Goal: Task Accomplishment & Management: Manage account settings

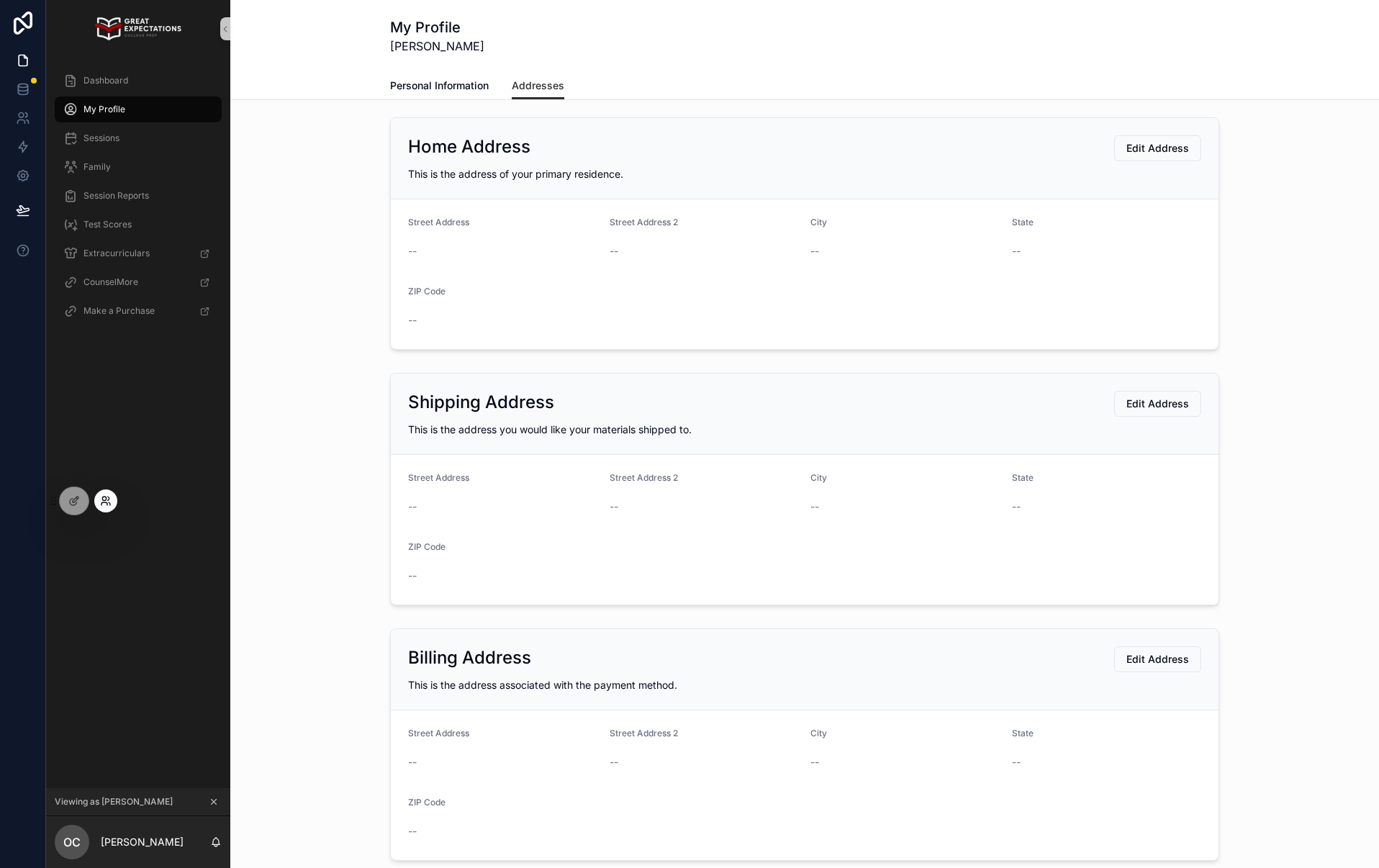
click at [107, 498] on icon at bounding box center [106, 501] width 12 height 12
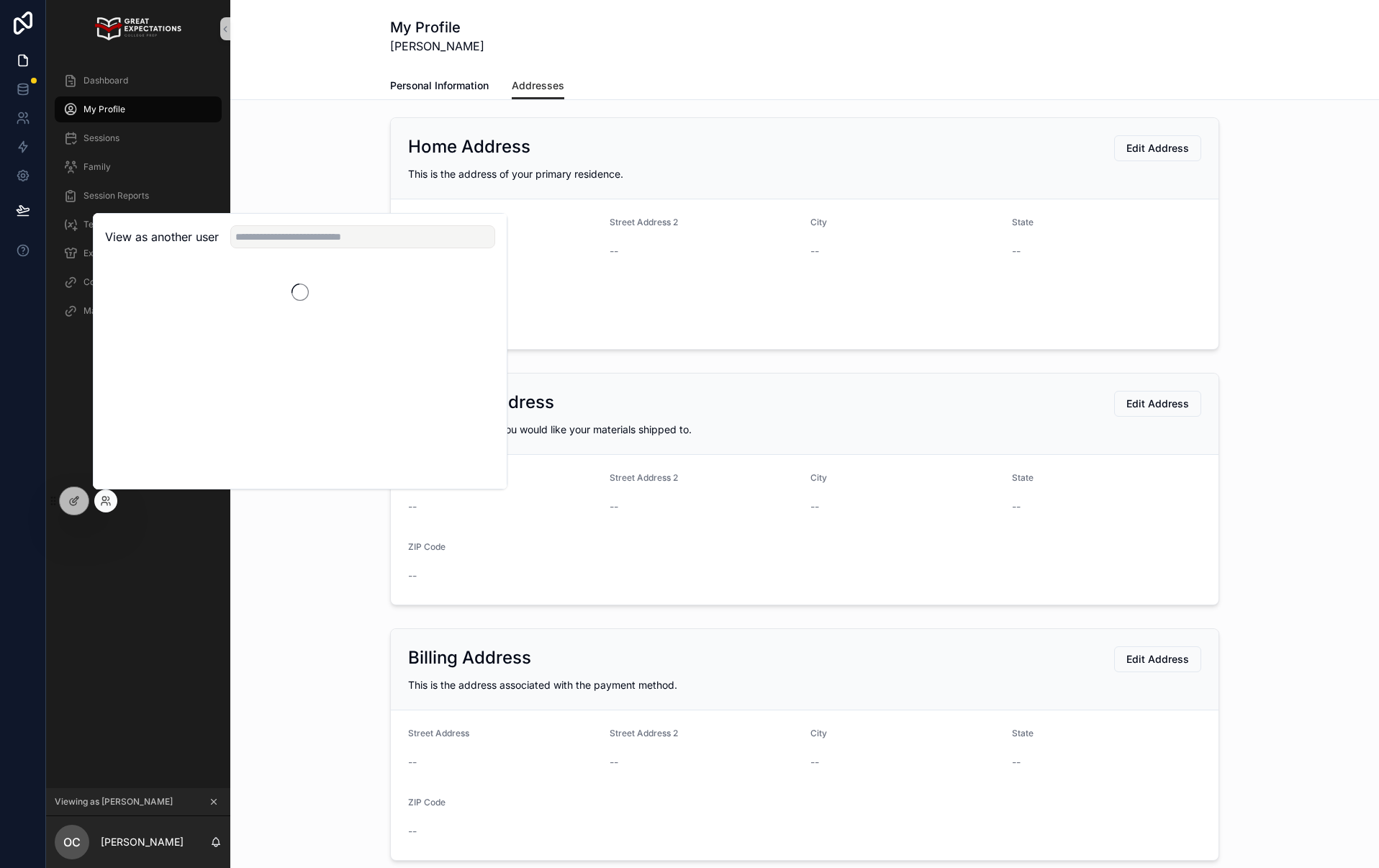
click at [269, 248] on div "View as another user" at bounding box center [300, 237] width 414 height 47
click at [292, 235] on input "text" at bounding box center [363, 237] width 265 height 23
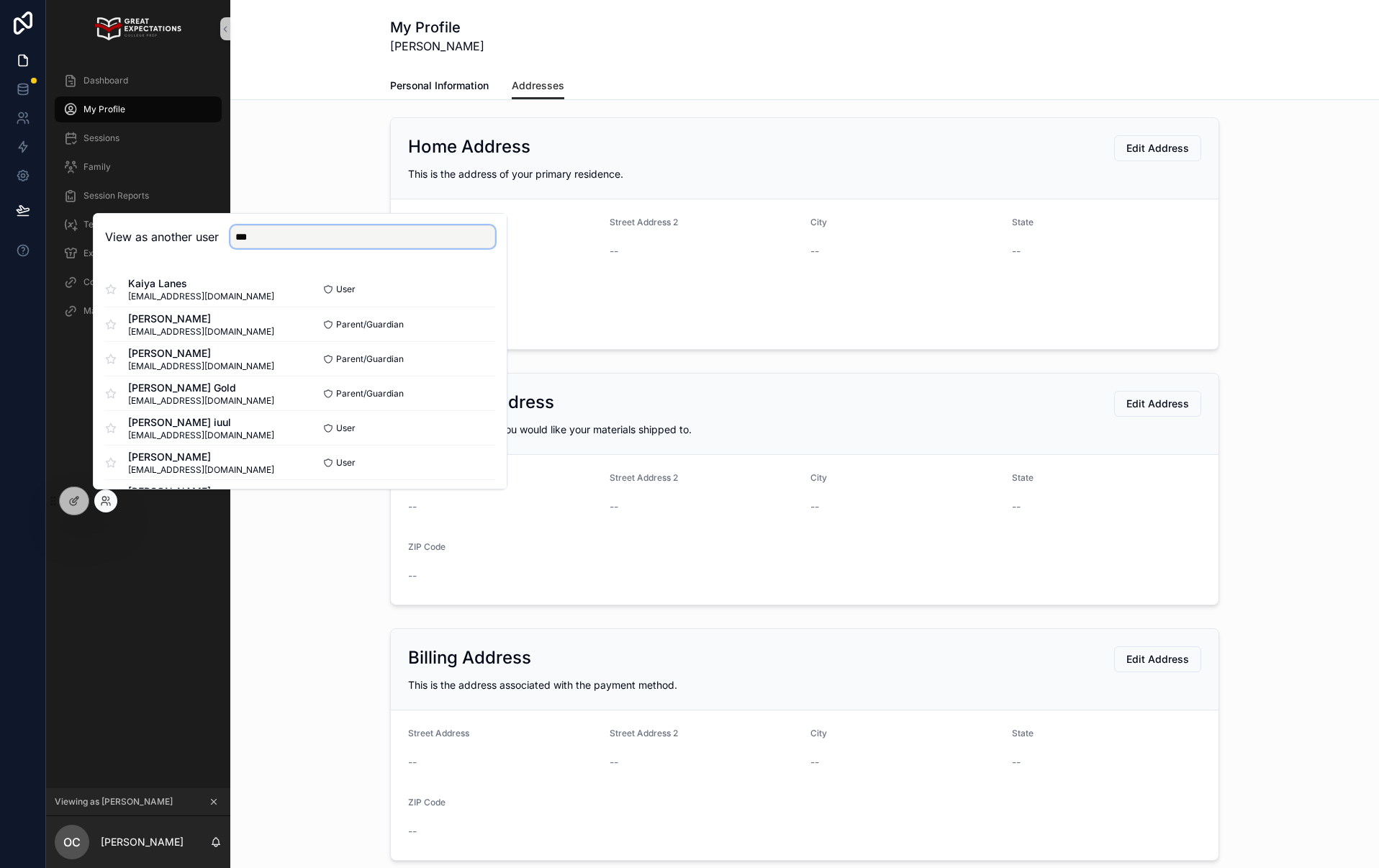
type input "*"
type input "****"
click at [479, 359] on button "Select" at bounding box center [476, 359] width 37 height 21
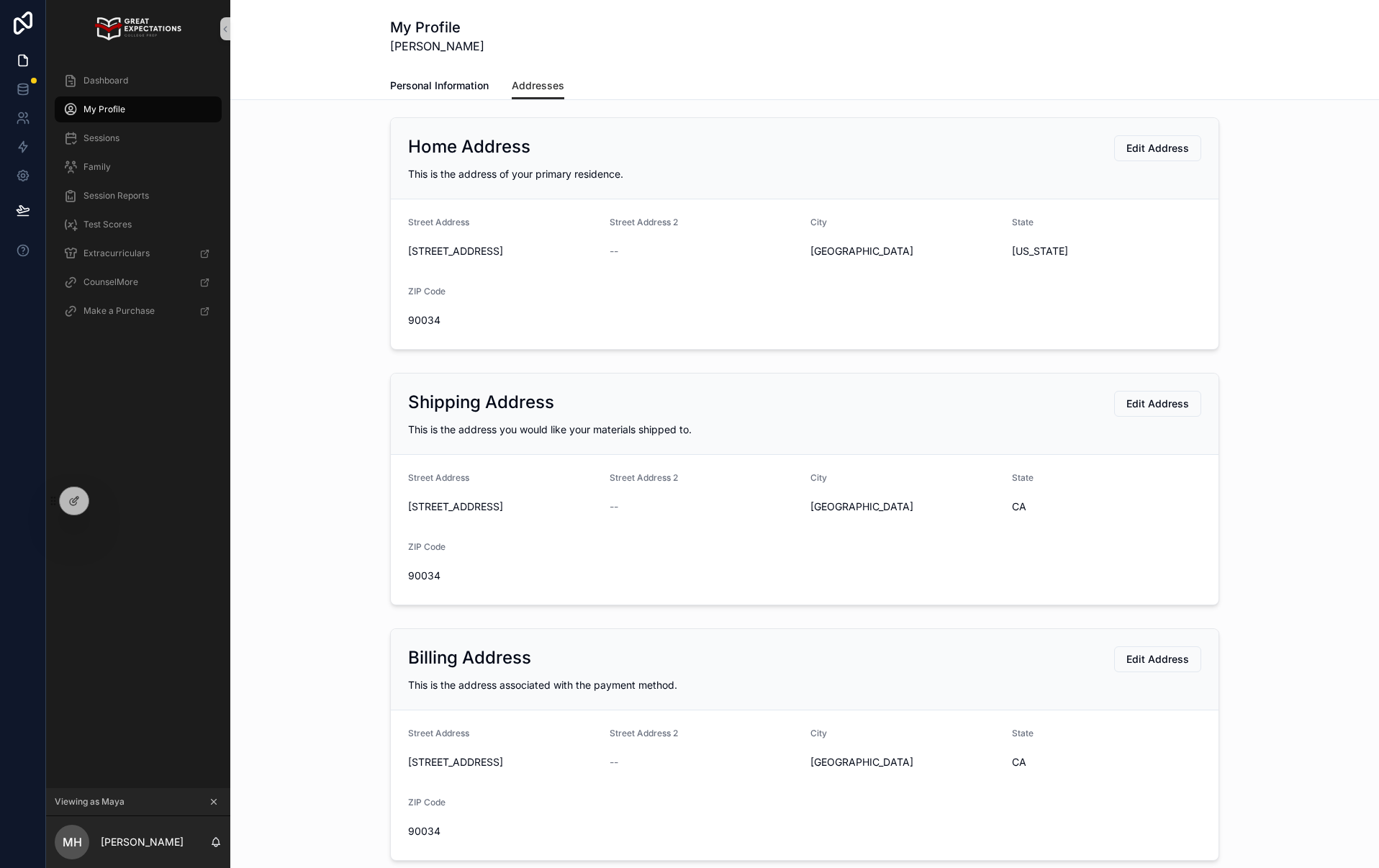
drag, startPoint x: 518, startPoint y: 253, endPoint x: 370, endPoint y: 242, distance: 148.4
click at [370, 242] on div "Home Address Edit Address This is the address of your primary residence. Street…" at bounding box center [804, 233] width 1126 height 244
copy span "8970 Cadillac Avenue"
